Goal: Task Accomplishment & Management: Use online tool/utility

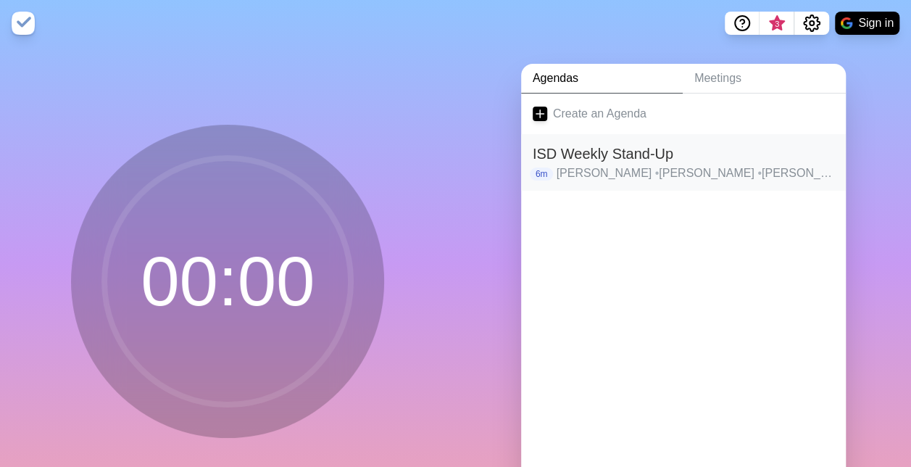
click at [618, 158] on h2 "ISD Weekly Stand-Up" at bounding box center [684, 154] width 302 height 22
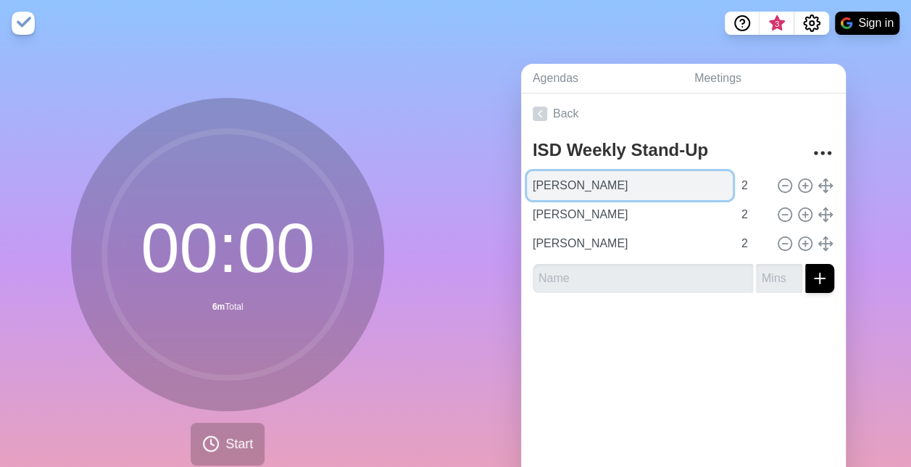
click at [605, 181] on input "[PERSON_NAME]" at bounding box center [630, 185] width 206 height 29
paste input "Chike Abia"
type input "Chike Abia"
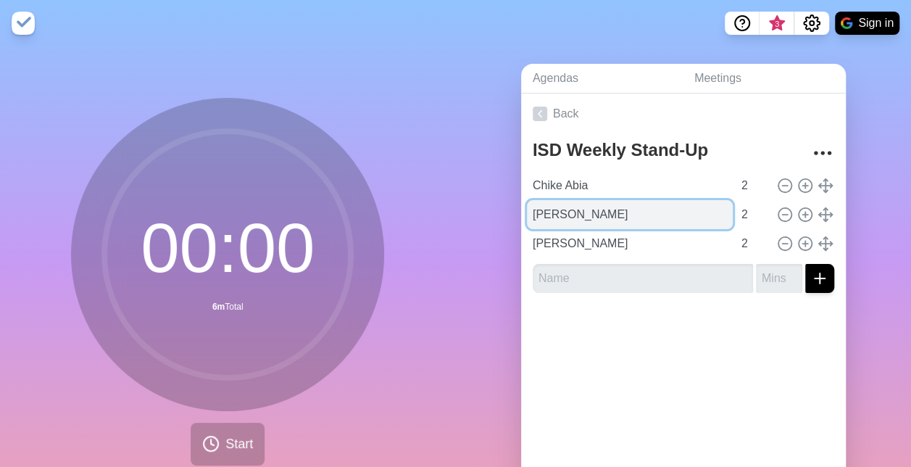
click at [626, 213] on input "[PERSON_NAME]" at bounding box center [630, 214] width 206 height 29
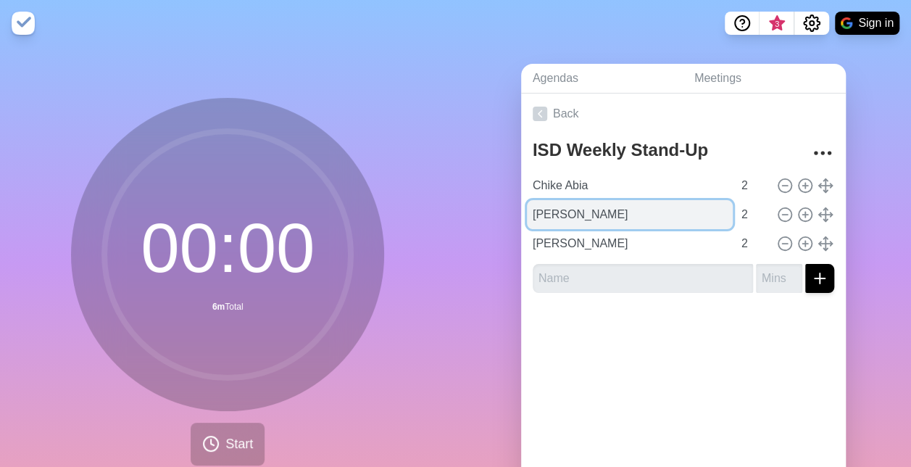
paste input "[PERSON_NAME]"
type input "[PERSON_NAME]"
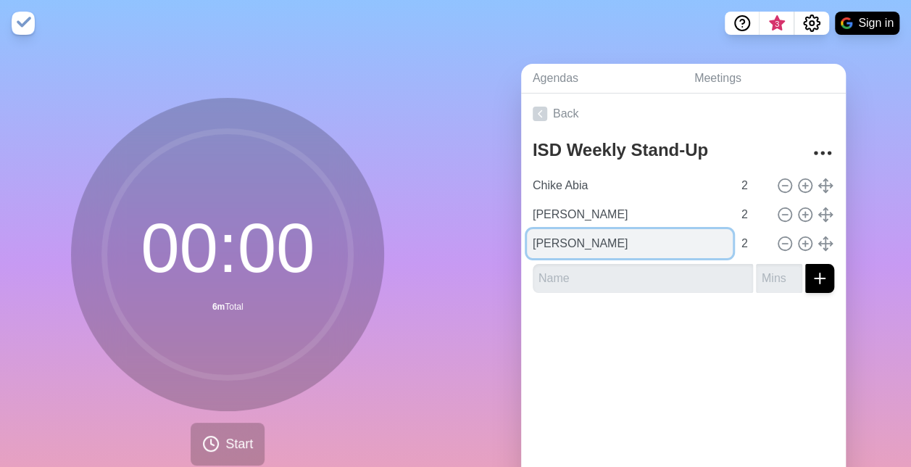
click at [615, 245] on input "[PERSON_NAME]" at bounding box center [630, 243] width 206 height 29
paste input "[PERSON_NAME]"
type input "[PERSON_NAME]"
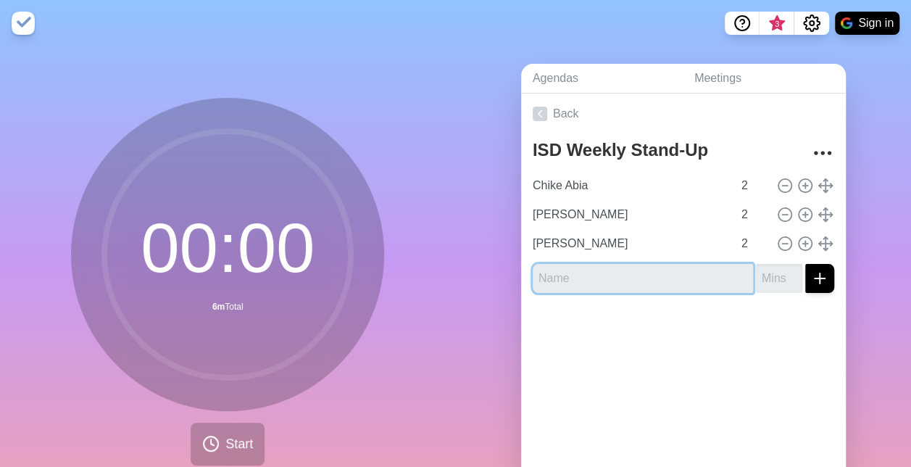
click at [589, 275] on input "text" at bounding box center [643, 278] width 220 height 29
paste input "[PERSON_NAME]"
type input "[PERSON_NAME]"
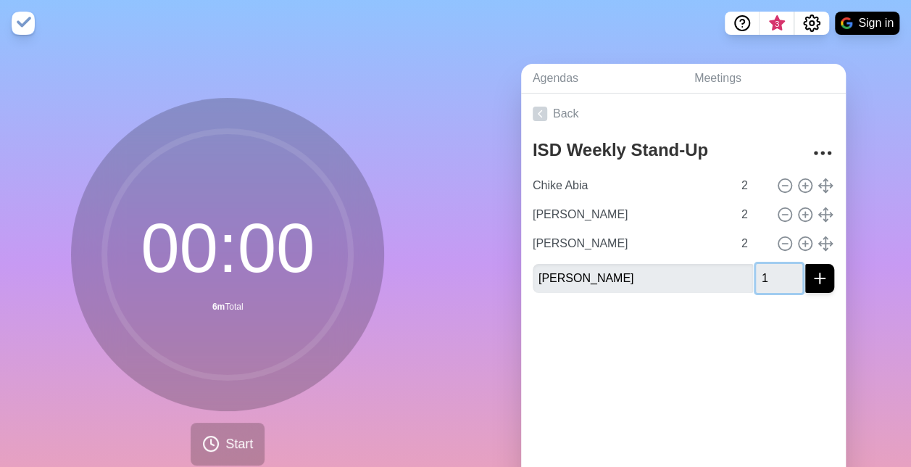
click at [779, 273] on input "1" at bounding box center [779, 278] width 46 height 29
type input "2"
click at [779, 273] on input "2" at bounding box center [779, 278] width 46 height 29
click at [811, 281] on icon "submit" at bounding box center [819, 278] width 17 height 17
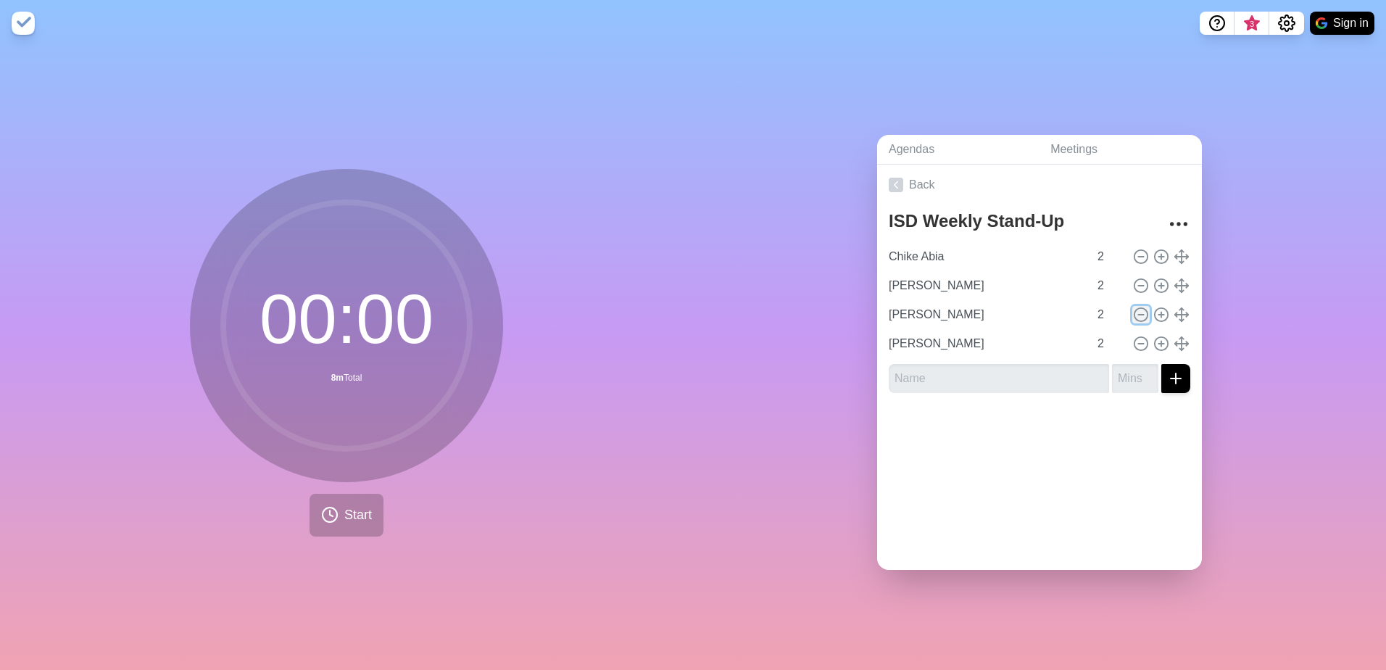
click at [911, 311] on icon at bounding box center [1141, 315] width 16 height 16
type input "[PERSON_NAME]"
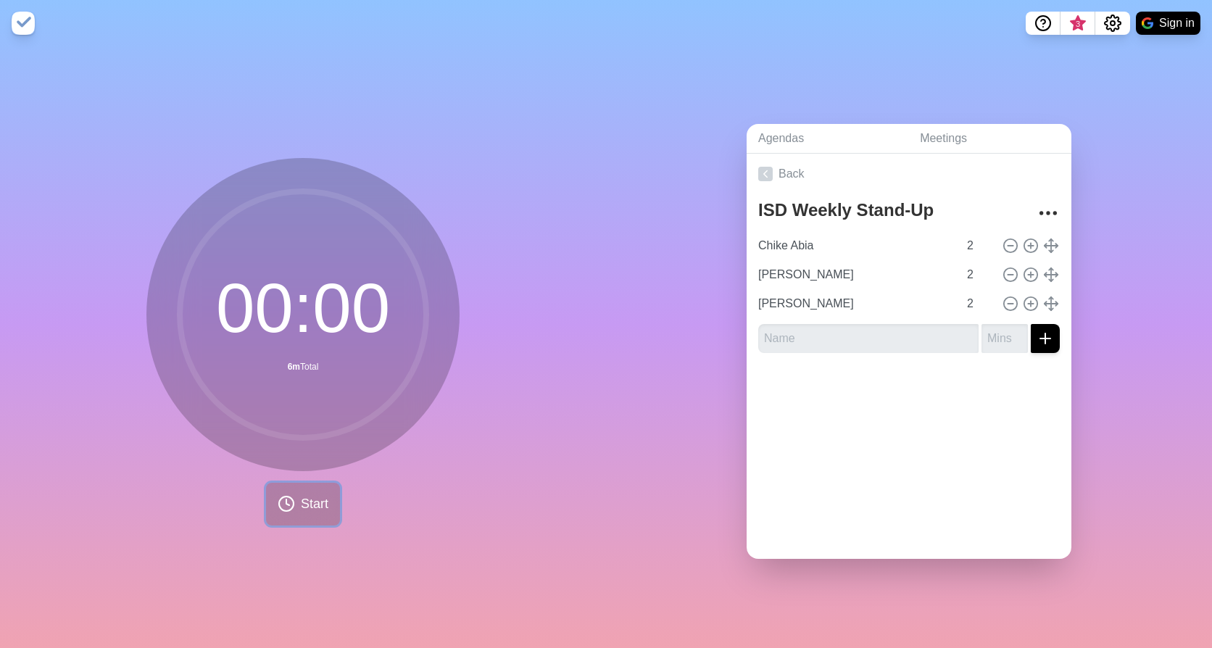
click at [301, 466] on span "Start" at bounding box center [315, 504] width 28 height 20
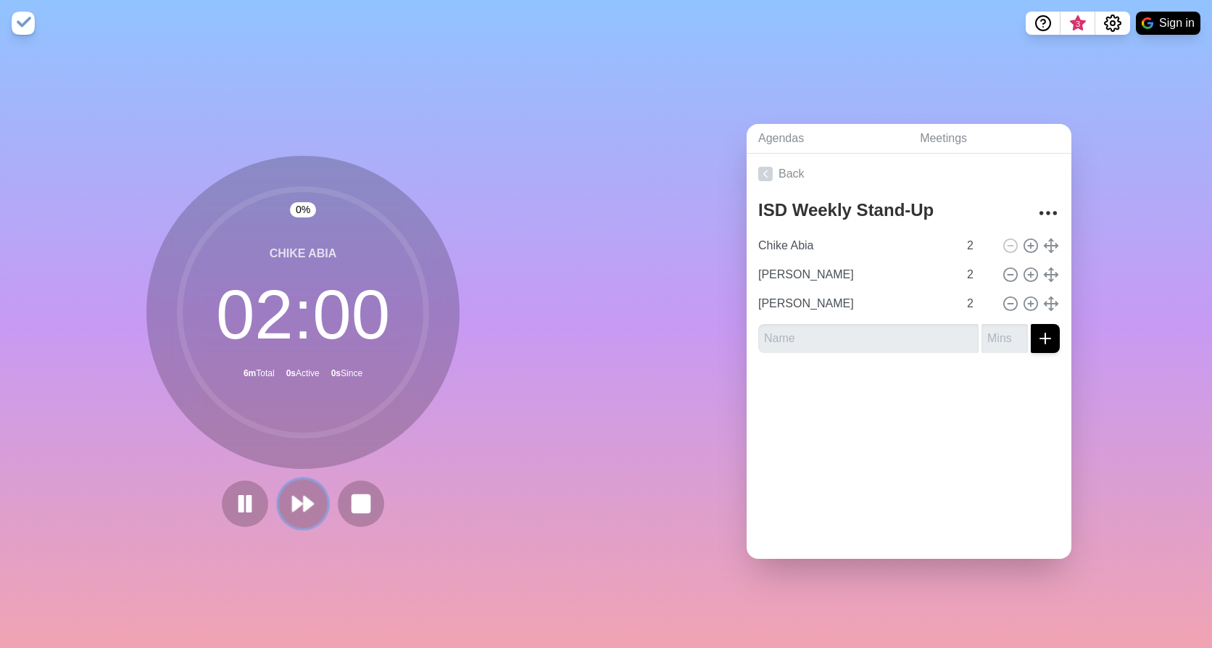
click at [305, 466] on icon at bounding box center [303, 503] width 25 height 25
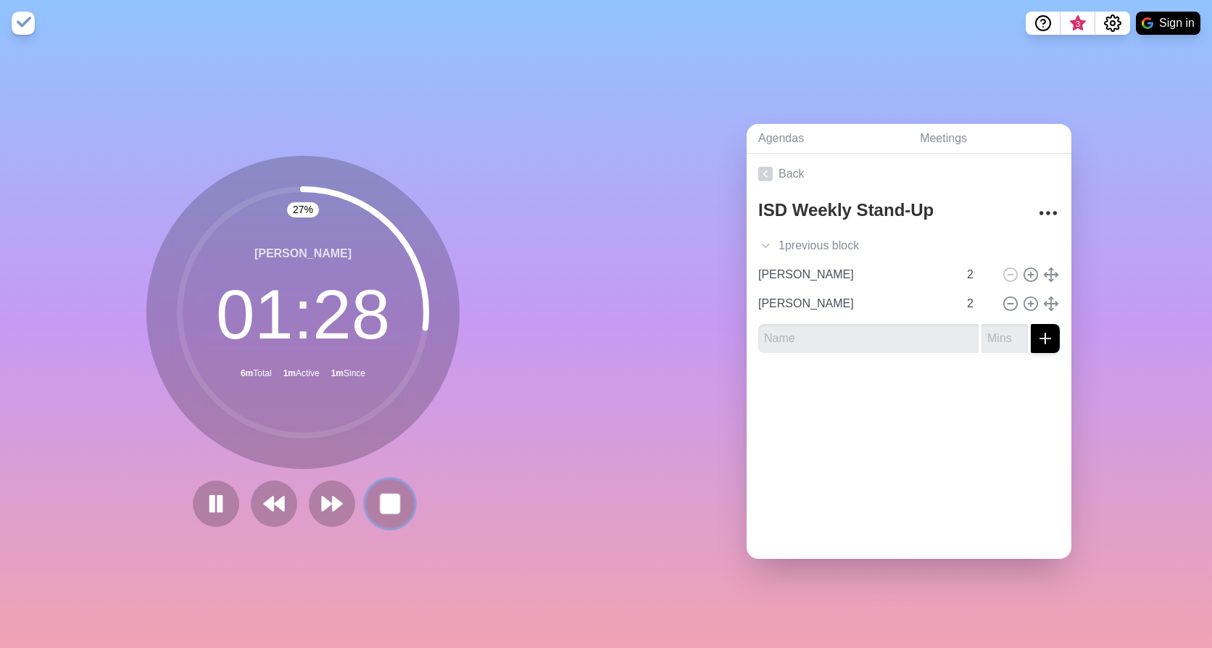
click at [386, 466] on rect at bounding box center [390, 503] width 18 height 18
